Goal: Transaction & Acquisition: Subscribe to service/newsletter

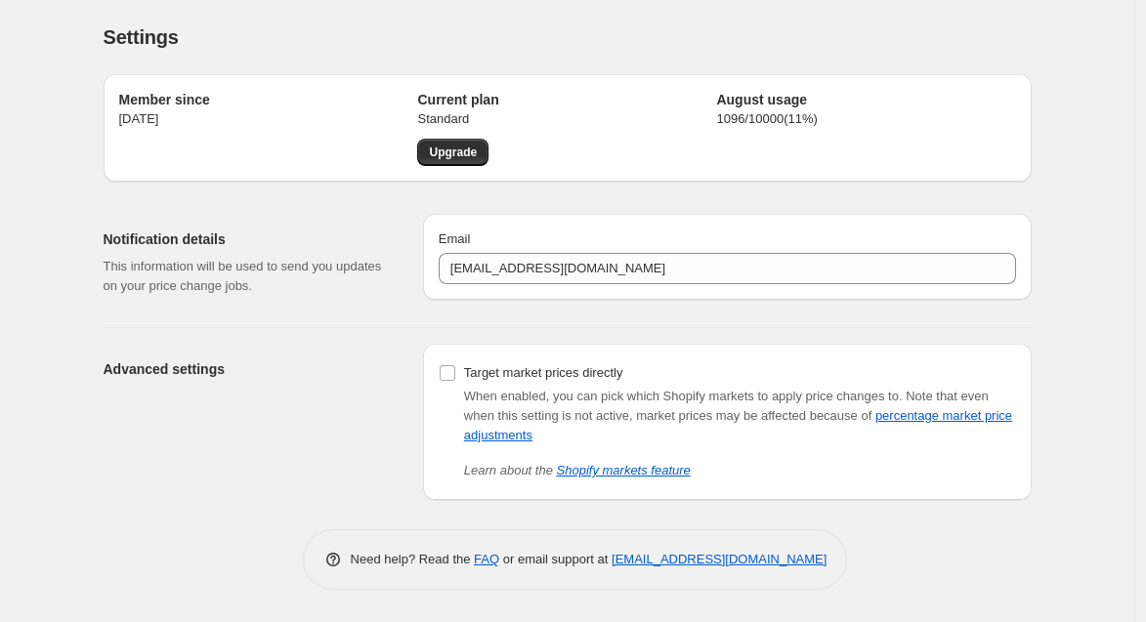
click at [175, 112] on p "[DATE]" at bounding box center [268, 119] width 299 height 20
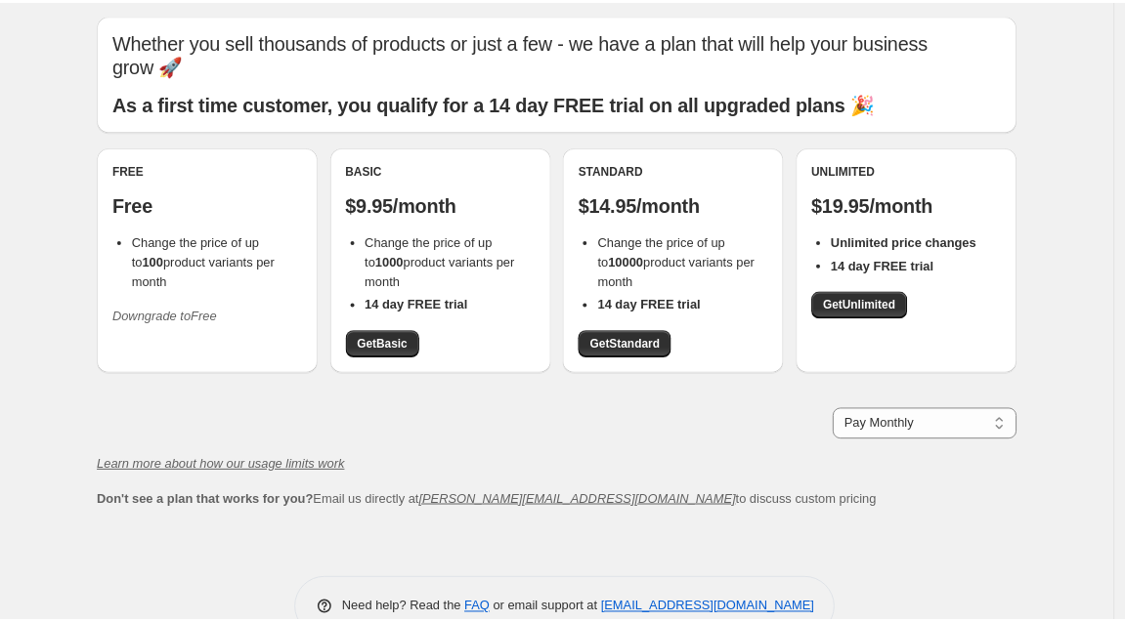
scroll to position [106, 0]
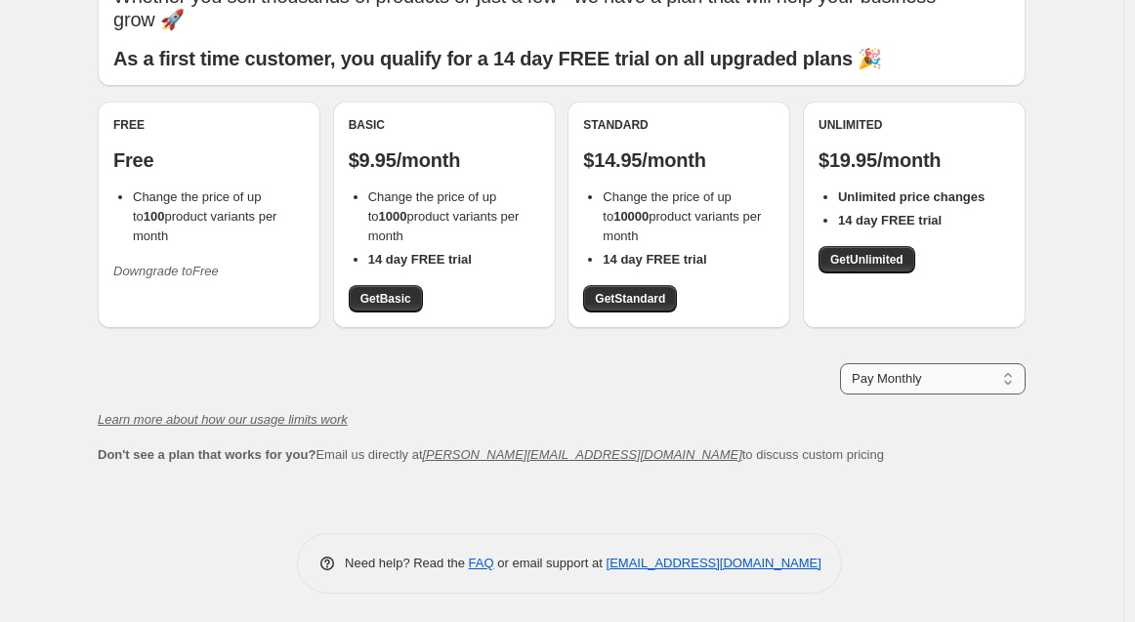
click at [910, 394] on div "Whether you sell thousands of products or just a few - we have a plan that will…" at bounding box center [562, 217] width 928 height 496
click at [898, 381] on select "Pay Monthly Pay Yearly (Save 16%)" at bounding box center [933, 378] width 186 height 31
select select "year"
click at [845, 363] on select "Pay Monthly Pay Yearly (Save 16%)" at bounding box center [933, 378] width 186 height 31
click at [669, 278] on div "Standard (Active) $149.95/year Change the price of up to 10000 product variants…" at bounding box center [679, 214] width 192 height 195
